Goal: Task Accomplishment & Management: Manage account settings

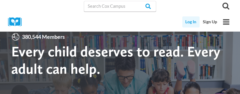
click at [194, 21] on link "Log In" at bounding box center [192, 21] width 18 height 11
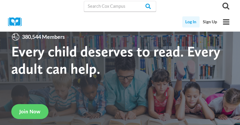
click at [186, 23] on link "Log In" at bounding box center [192, 21] width 18 height 11
